Goal: Contribute content: Add original content to the website for others to see

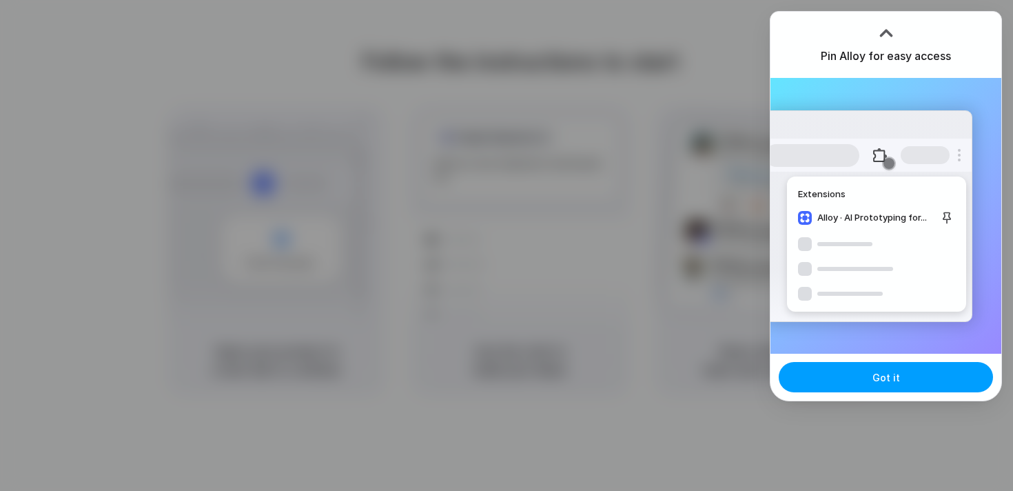
click at [914, 379] on button "Got it" at bounding box center [886, 377] width 214 height 30
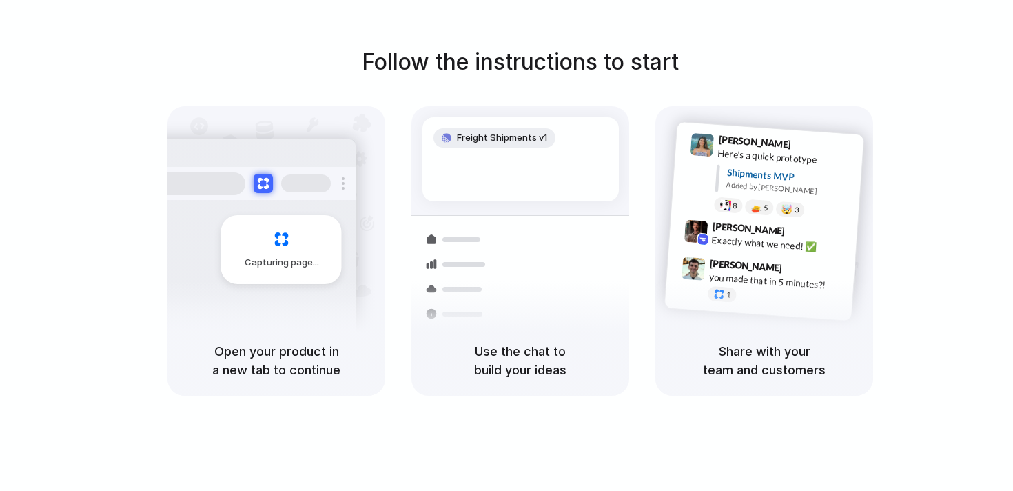
click at [674, 286] on div "Simon Kubica 9:47 AM you made that in 5 minutes?! 1" at bounding box center [760, 283] width 190 height 65
click at [593, 300] on div "Express delivery to NYC" at bounding box center [613, 313] width 149 height 27
click at [587, 419] on div "Follow the instructions to start Capturing page Open your product in a new tab …" at bounding box center [520, 259] width 1041 height 518
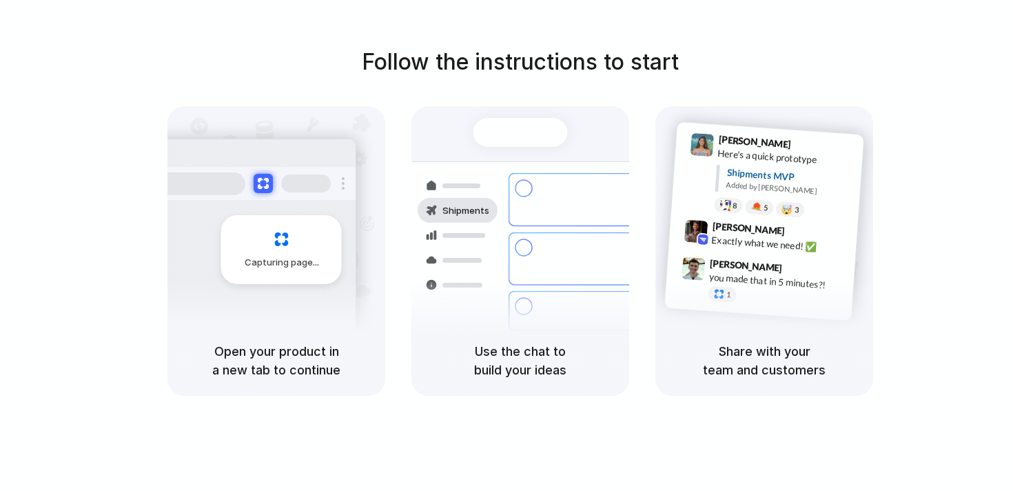
click at [558, 343] on h5 "Use the chat to build your ideas" at bounding box center [520, 360] width 185 height 37
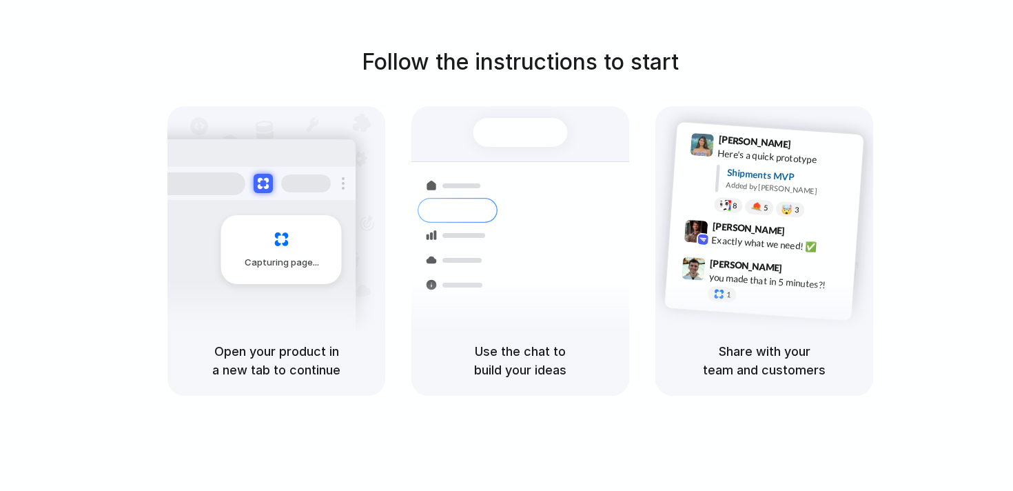
click at [573, 269] on div "Container from Shanghai 40ft • ETA Dec 28 • In transit Express delivery to NYC …" at bounding box center [571, 258] width 146 height 193
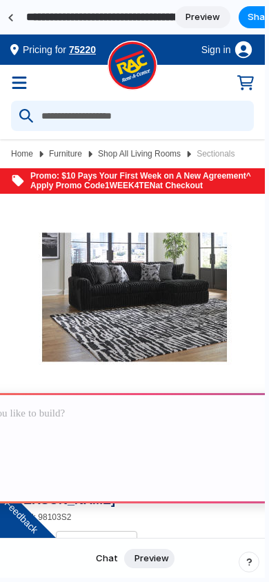
click at [100, 417] on p at bounding box center [132, 413] width 389 height 17
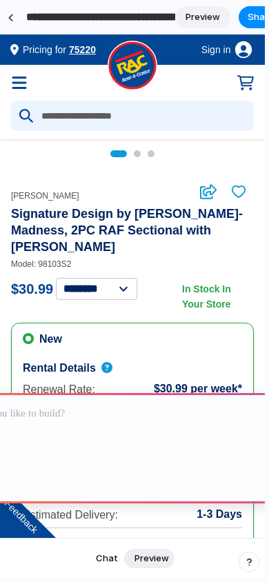
scroll to position [256, 0]
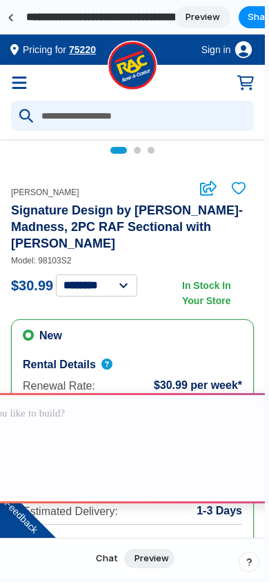
click at [74, 416] on p at bounding box center [132, 413] width 389 height 17
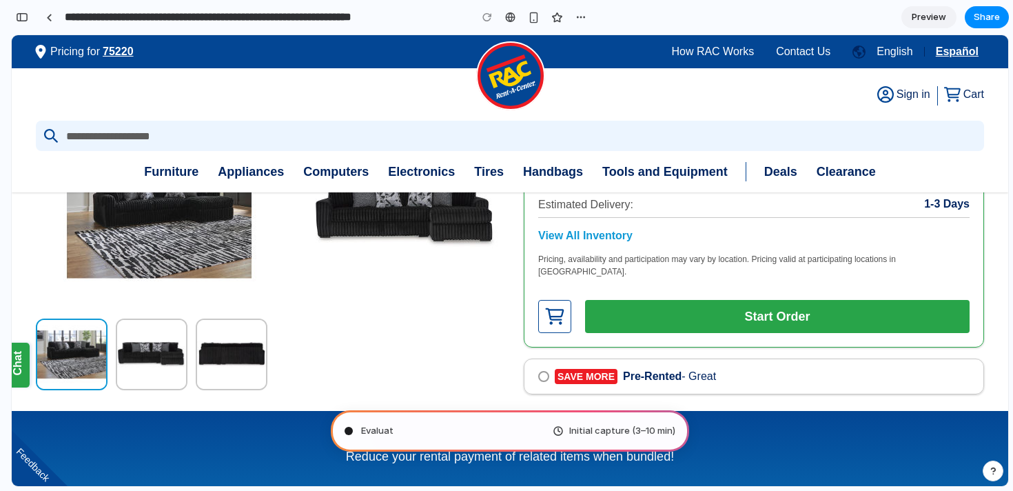
scroll to position [0, 12]
type input "**********"
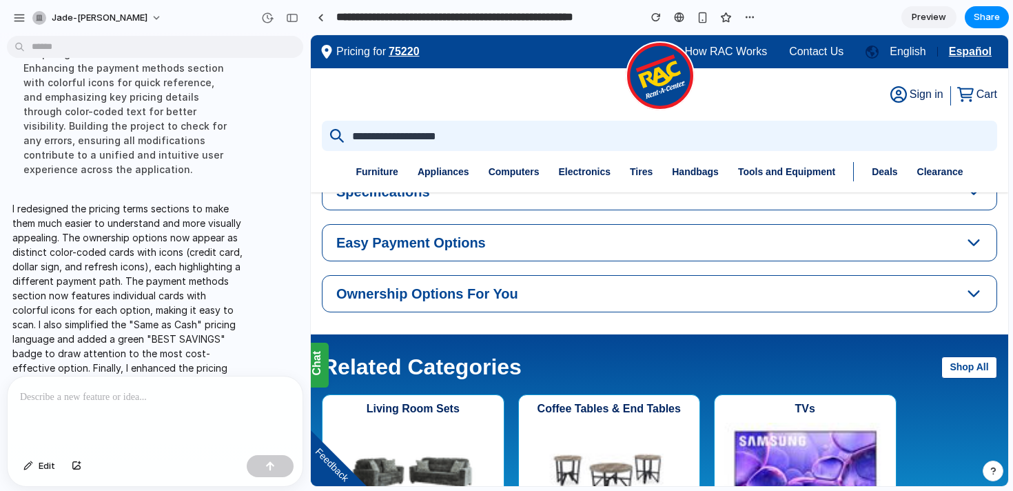
scroll to position [1119, 0]
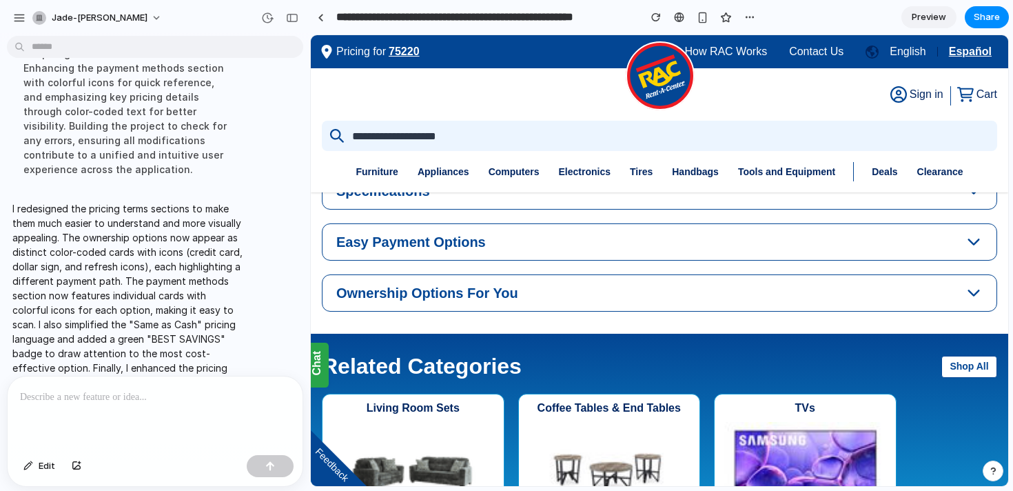
click at [714, 239] on div "Easy Payment Options" at bounding box center [650, 242] width 629 height 17
click at [974, 240] on icon "button" at bounding box center [974, 242] width 18 height 18
click at [976, 290] on icon "button" at bounding box center [974, 293] width 18 height 18
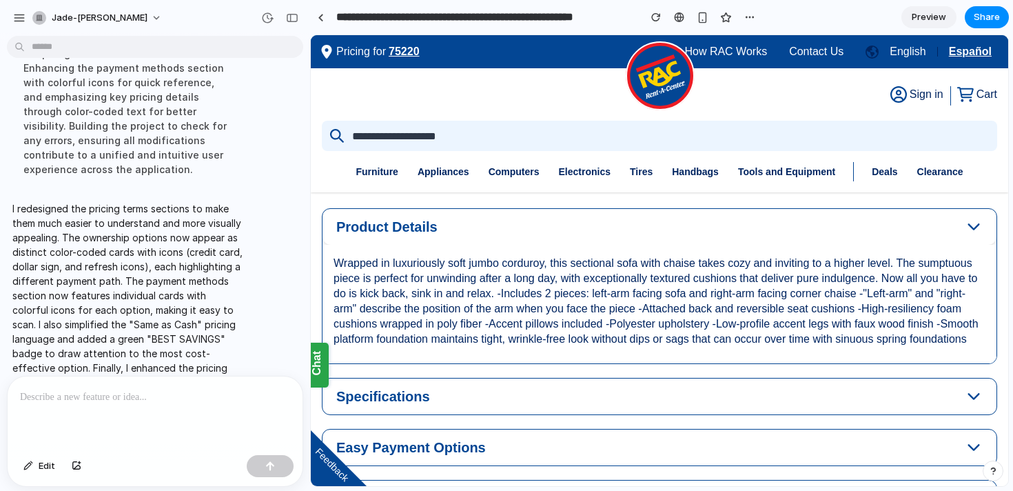
scroll to position [913, 0]
click at [971, 396] on icon "button" at bounding box center [974, 397] width 12 height 7
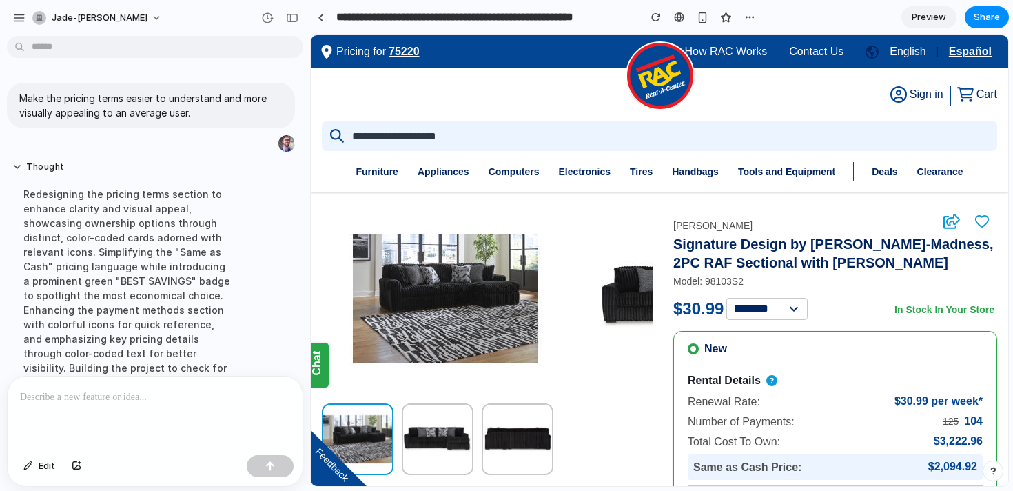
scroll to position [0, 0]
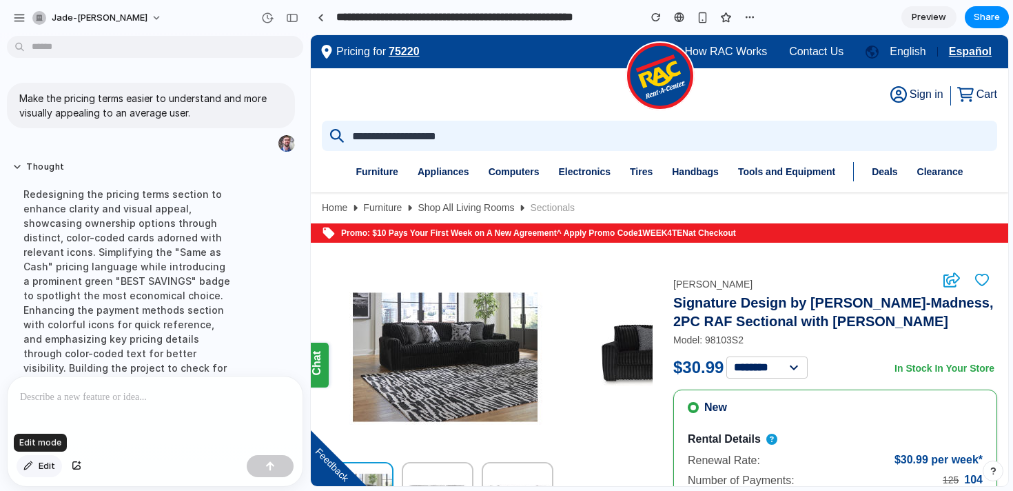
click at [46, 465] on span "Edit" at bounding box center [47, 466] width 17 height 14
click at [78, 401] on p at bounding box center [155, 397] width 270 height 17
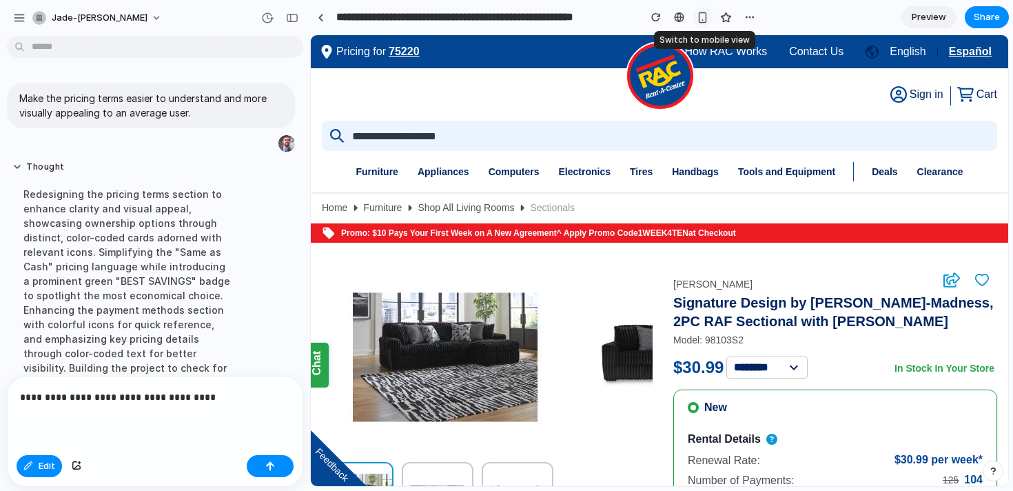
click at [703, 17] on div "button" at bounding box center [703, 18] width 12 height 12
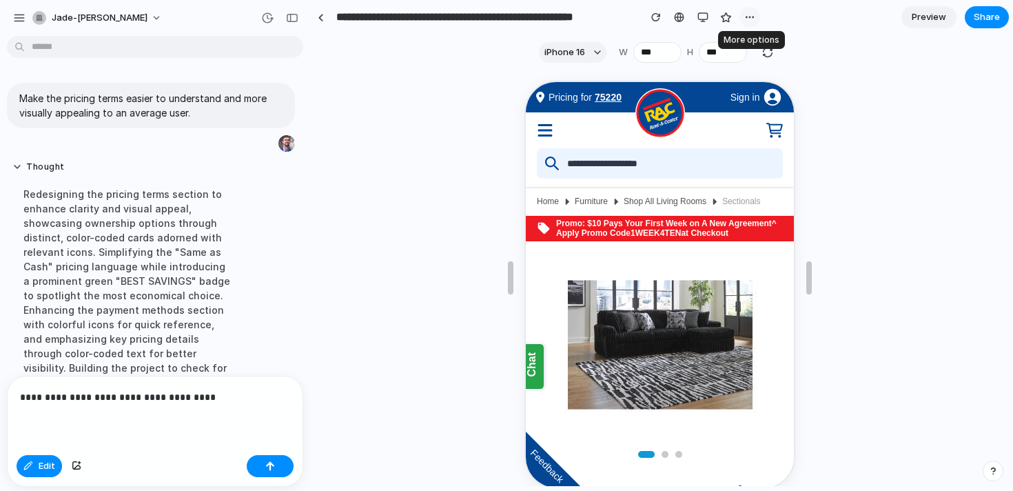
click at [750, 17] on div "button" at bounding box center [750, 17] width 11 height 11
click at [750, 17] on div "Duplicate Delete" at bounding box center [506, 245] width 1013 height 491
click at [661, 388] on div at bounding box center [660, 260] width 698 height 451
click at [703, 17] on div "button" at bounding box center [703, 17] width 11 height 11
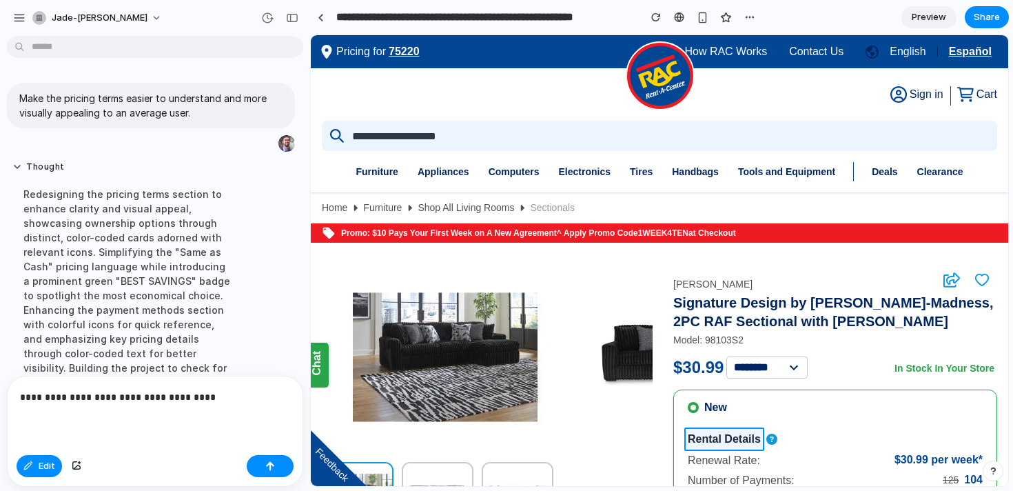
click at [698, 438] on div at bounding box center [660, 260] width 698 height 451
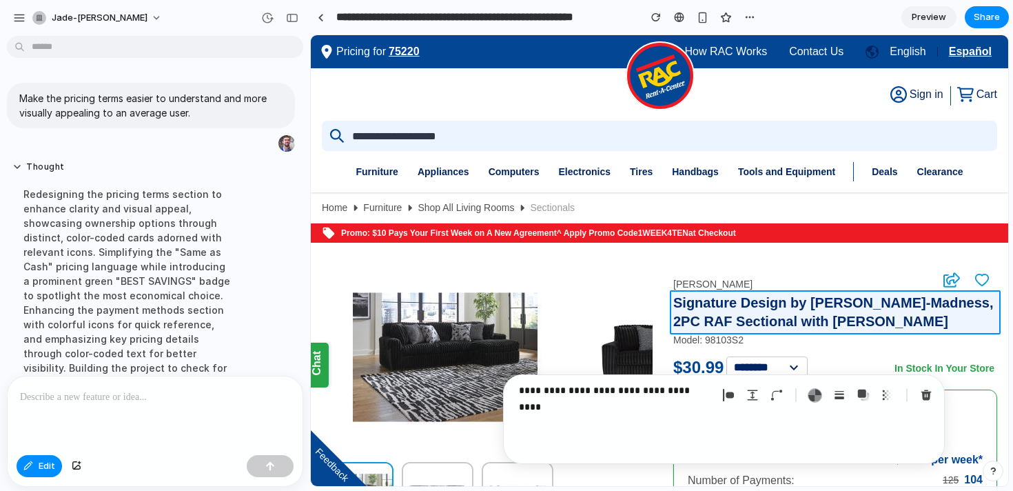
click at [676, 310] on div at bounding box center [660, 260] width 698 height 451
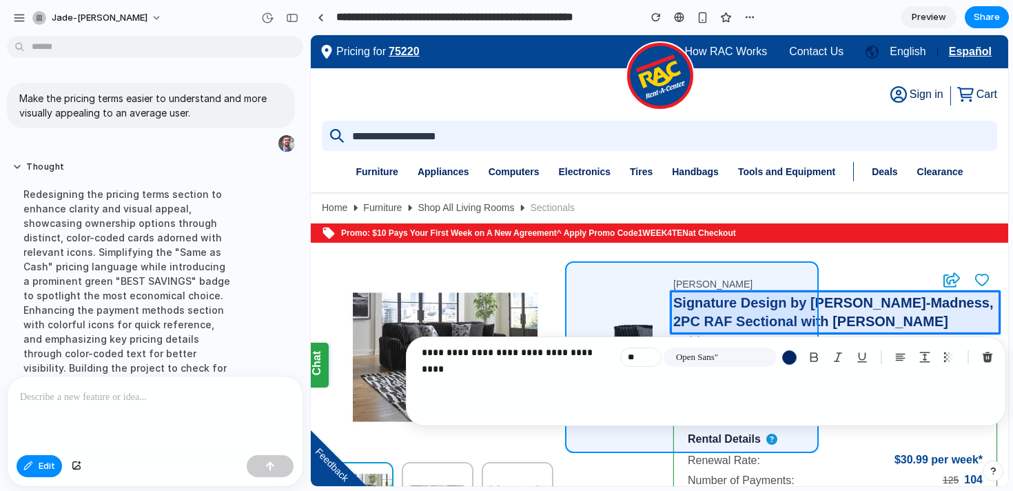
click at [623, 283] on div at bounding box center [660, 260] width 698 height 451
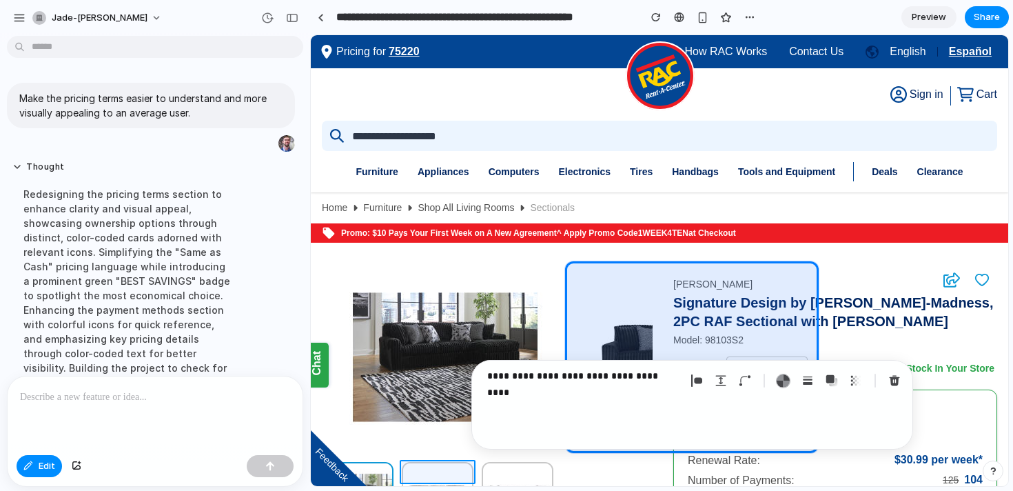
click at [407, 476] on div at bounding box center [660, 260] width 698 height 451
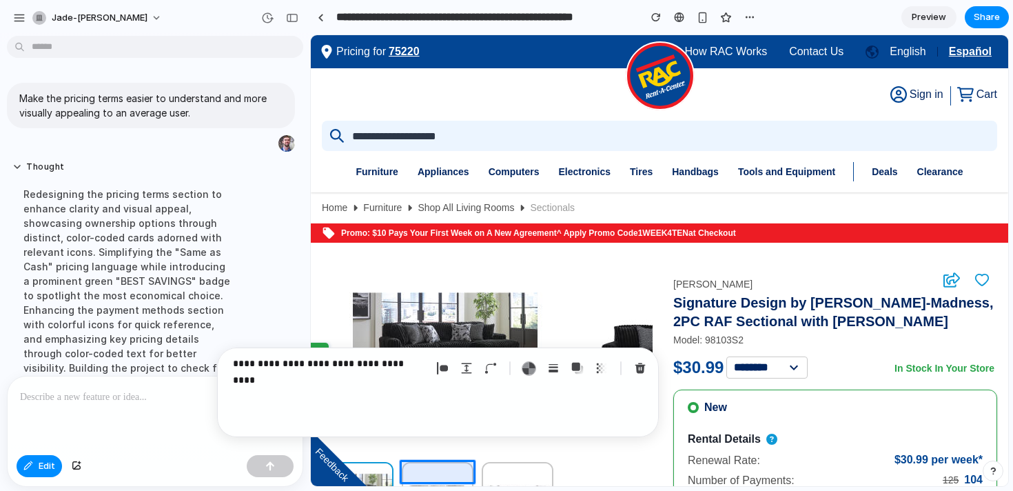
click at [110, 395] on p at bounding box center [155, 397] width 270 height 17
click at [31, 468] on div "button" at bounding box center [28, 466] width 10 height 8
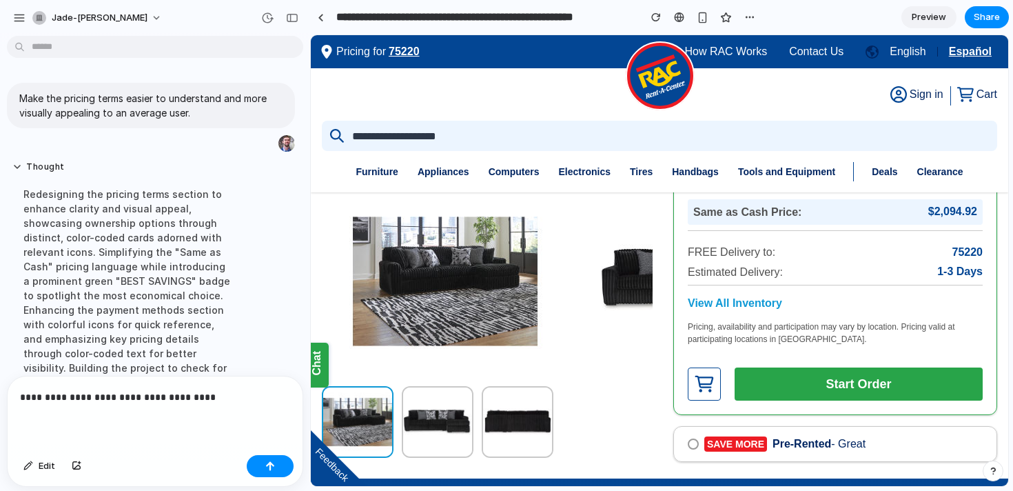
scroll to position [312, 0]
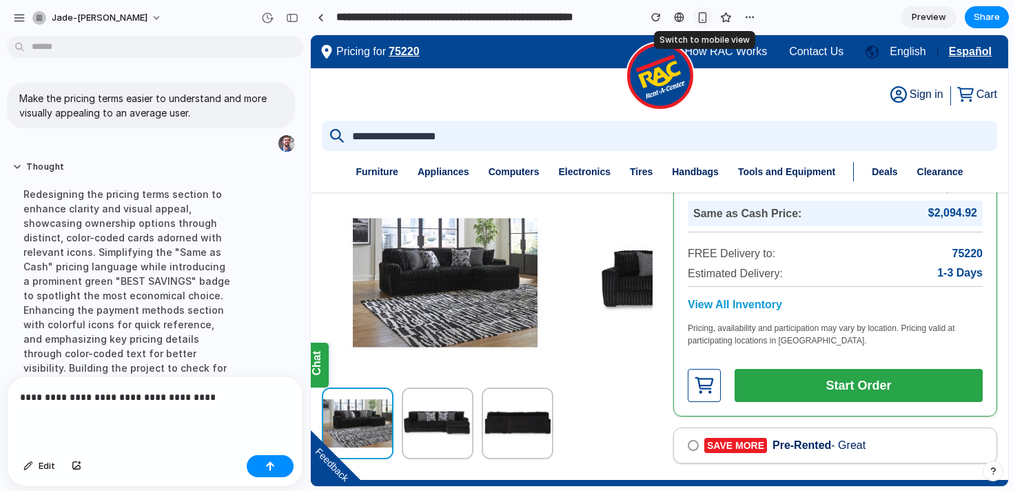
click at [700, 17] on div "button" at bounding box center [703, 18] width 12 height 12
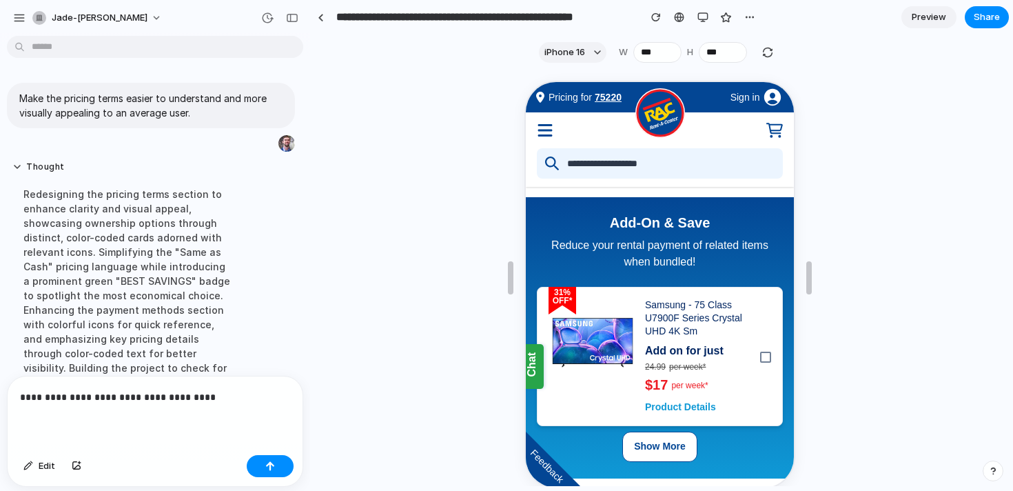
scroll to position [851, 0]
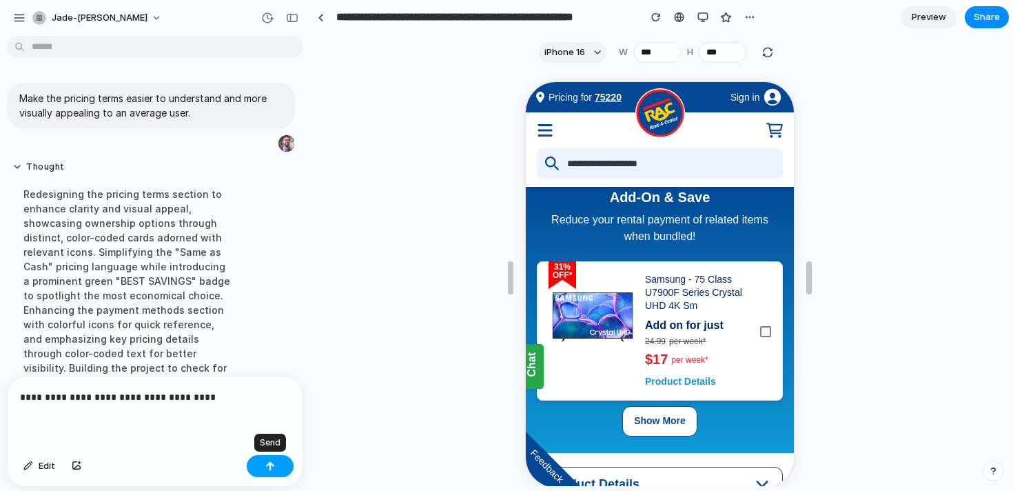
click at [264, 470] on button "button" at bounding box center [270, 466] width 47 height 22
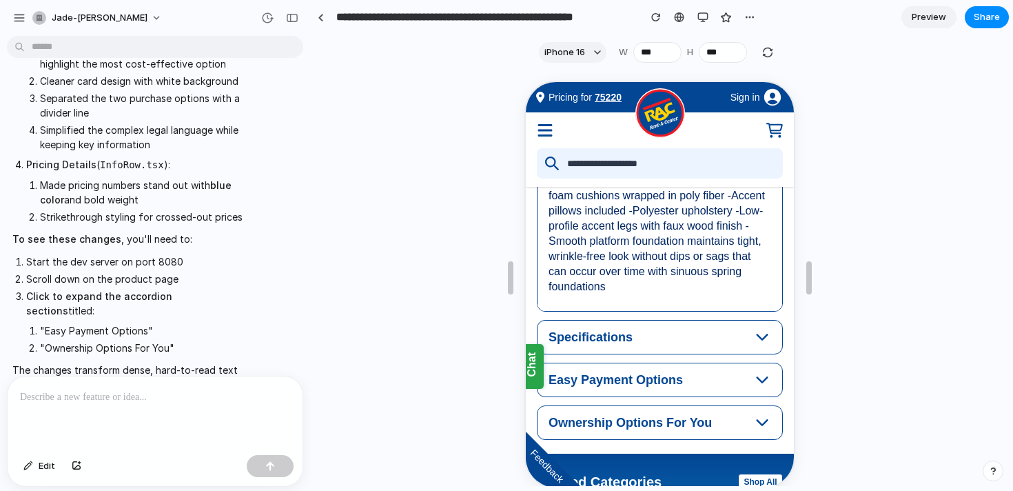
scroll to position [1406, 0]
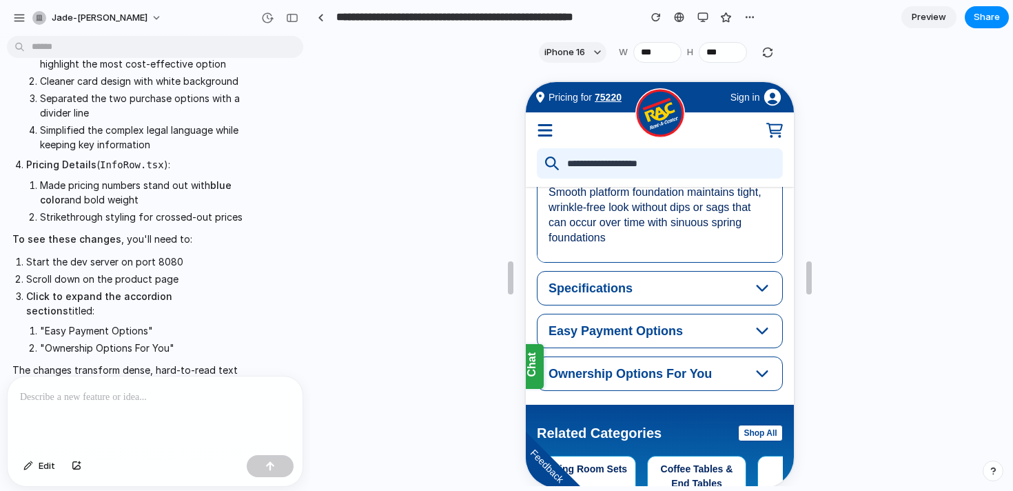
click at [760, 321] on icon "button" at bounding box center [761, 330] width 18 height 18
click at [762, 321] on icon "button" at bounding box center [761, 330] width 18 height 18
click at [761, 278] on icon "button" at bounding box center [761, 287] width 18 height 18
click at [763, 363] on icon "button" at bounding box center [761, 372] width 18 height 18
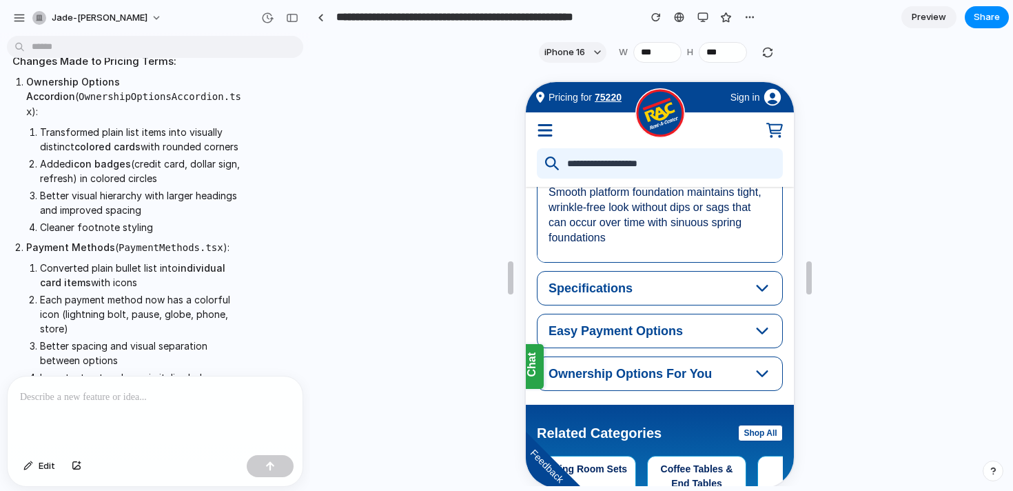
scroll to position [752, 0]
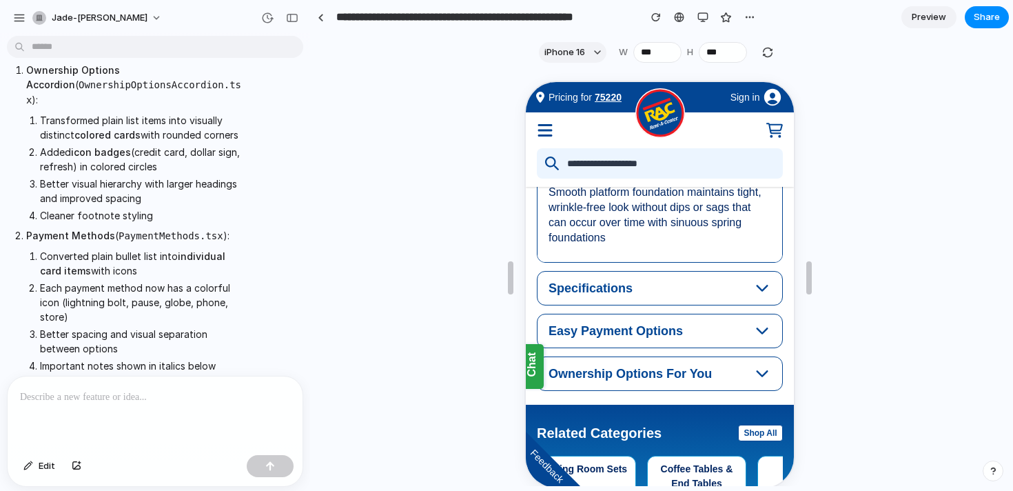
click at [767, 278] on icon "button" at bounding box center [761, 287] width 18 height 18
click at [681, 279] on div "Specifications" at bounding box center [649, 287] width 205 height 17
click at [606, 270] on button "Specifications" at bounding box center [658, 286] width 245 height 33
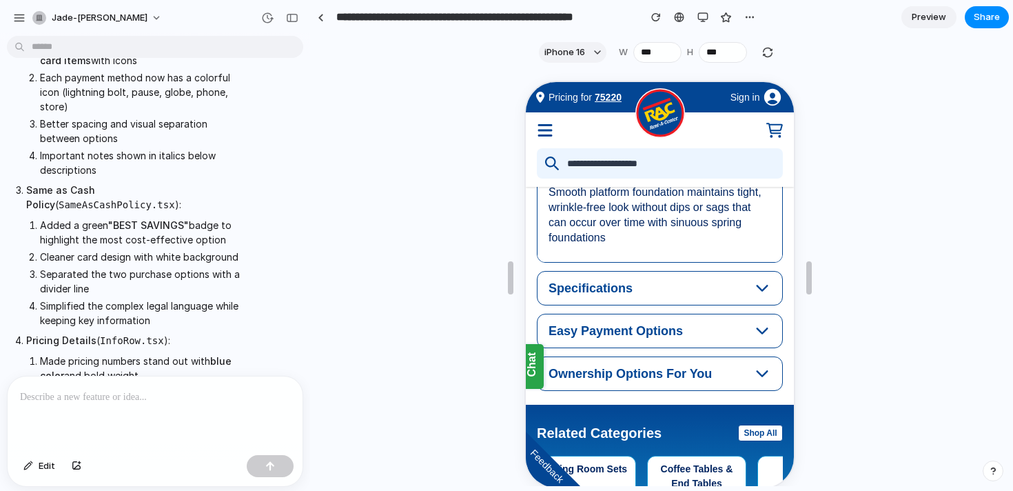
scroll to position [1138, 0]
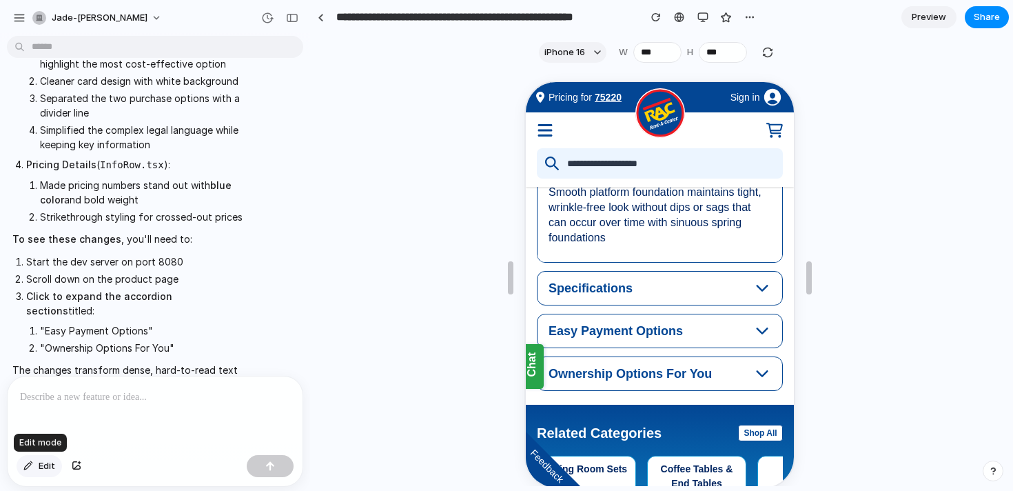
click at [34, 470] on button "Edit" at bounding box center [40, 466] width 46 height 22
click at [39, 471] on span "Edit" at bounding box center [47, 466] width 17 height 14
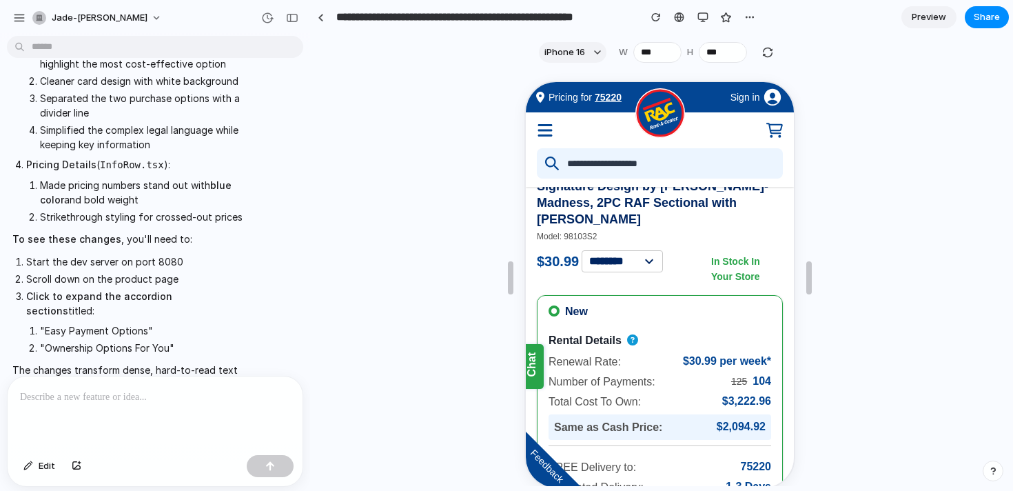
scroll to position [325, 0]
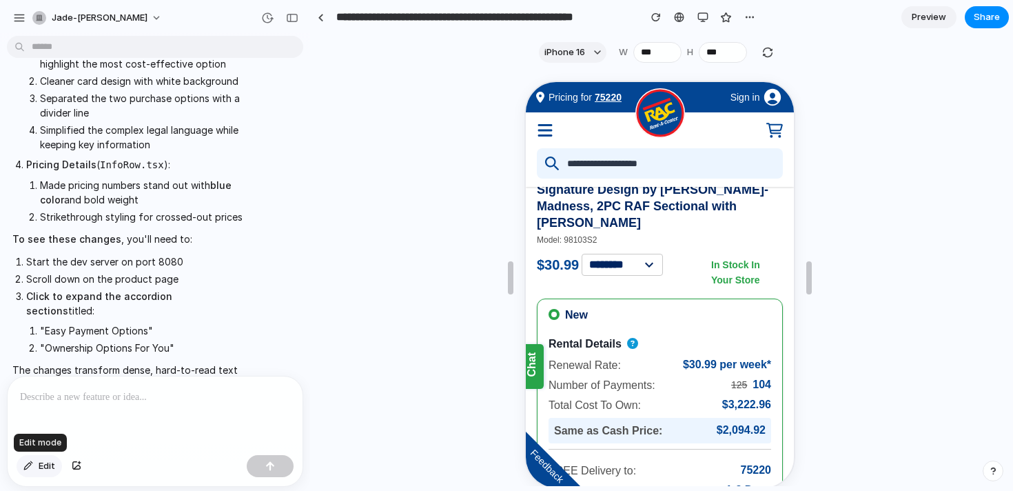
click at [43, 465] on span "Edit" at bounding box center [47, 466] width 17 height 14
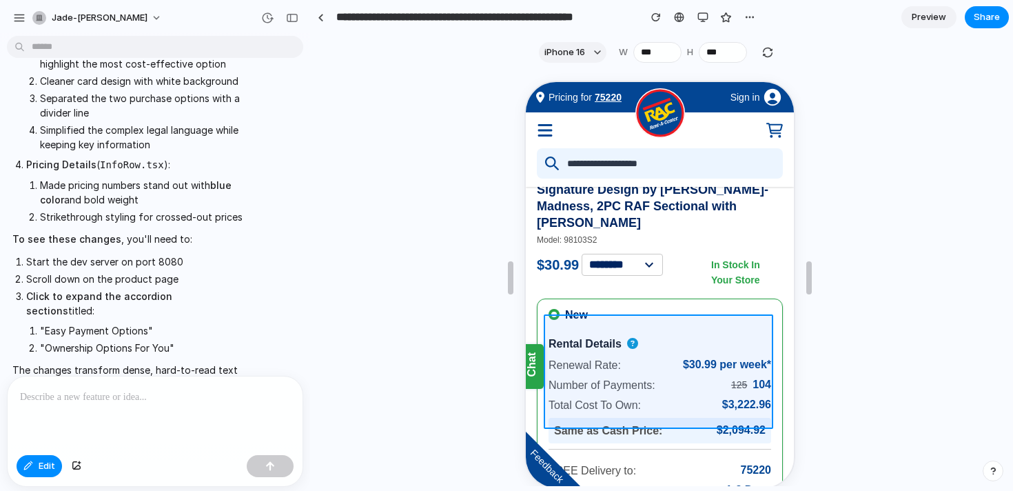
click at [665, 376] on div at bounding box center [660, 285] width 271 height 408
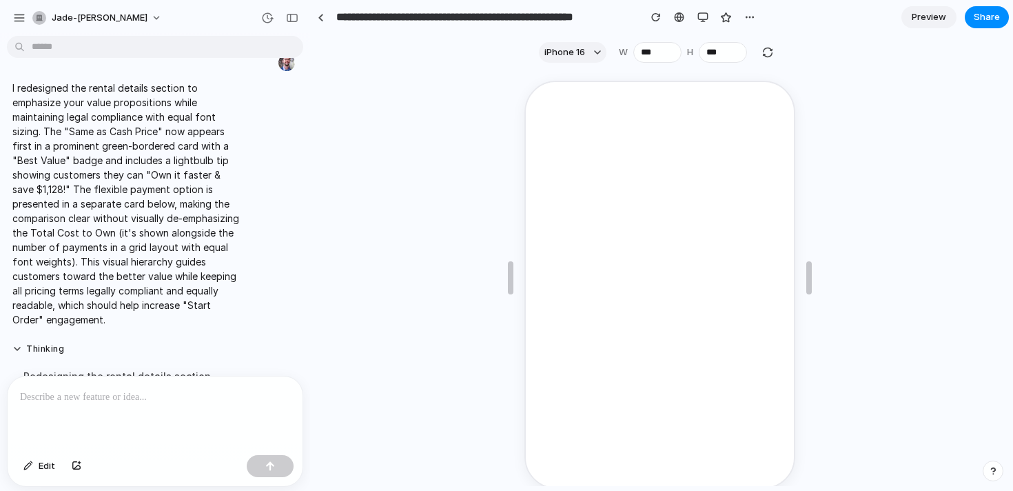
scroll to position [0, 0]
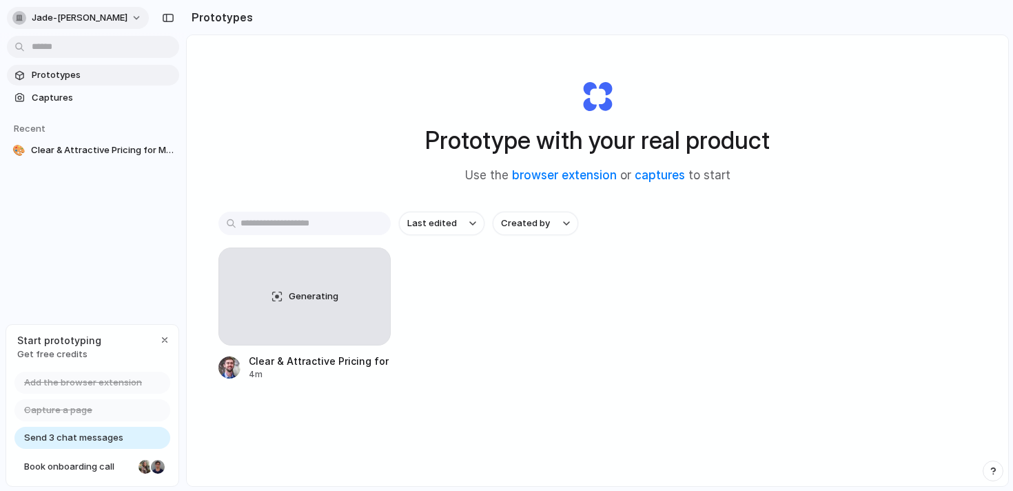
click at [89, 17] on button "jade-klette" at bounding box center [78, 18] width 142 height 22
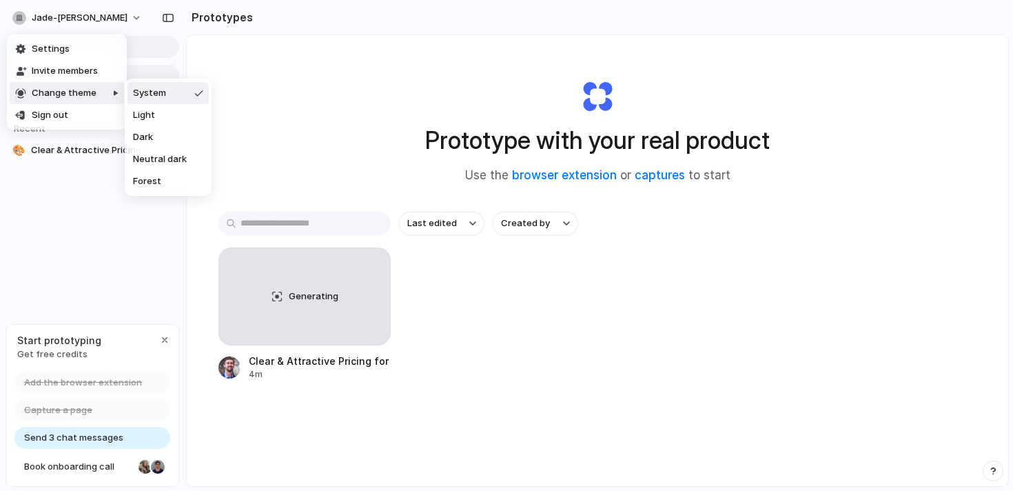
click at [134, 316] on div "Settings Invite members Change theme Sign out" at bounding box center [506, 245] width 1013 height 491
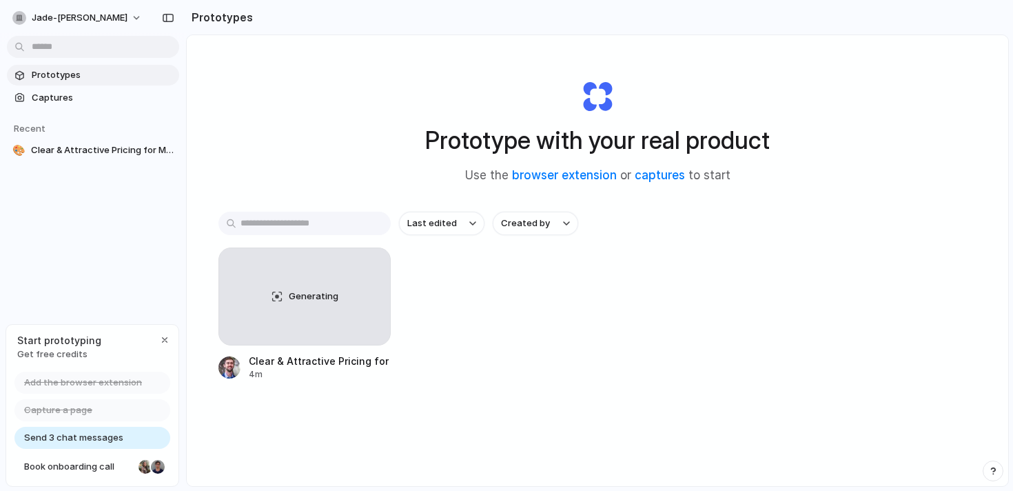
click at [101, 439] on span "Send 3 chat messages" at bounding box center [73, 438] width 99 height 14
click at [78, 440] on span "Send 3 chat messages" at bounding box center [73, 438] width 99 height 14
click at [63, 436] on span "Send 3 chat messages" at bounding box center [73, 438] width 99 height 14
click at [171, 19] on div "button" at bounding box center [168, 18] width 12 height 10
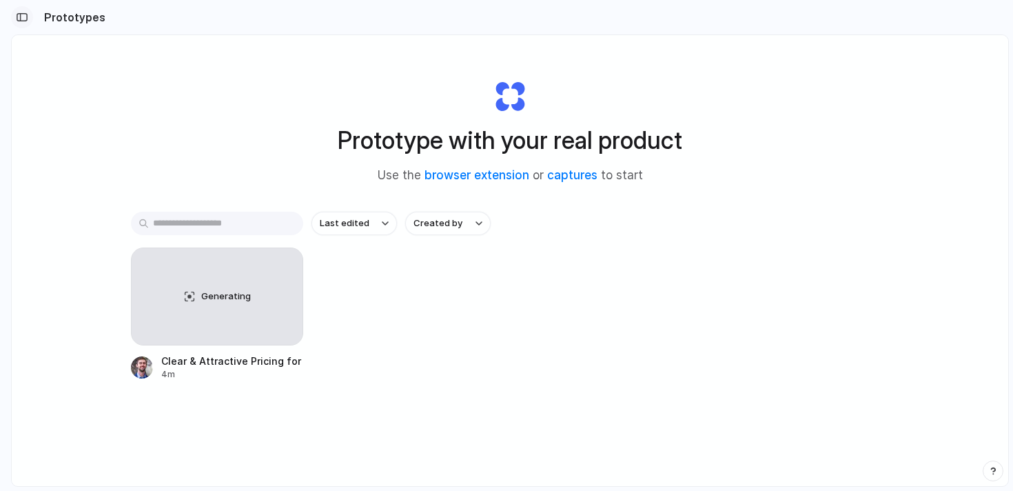
click at [21, 19] on div "button" at bounding box center [22, 17] width 12 height 10
